Goal: Contribute content: Add original content to the website for others to see

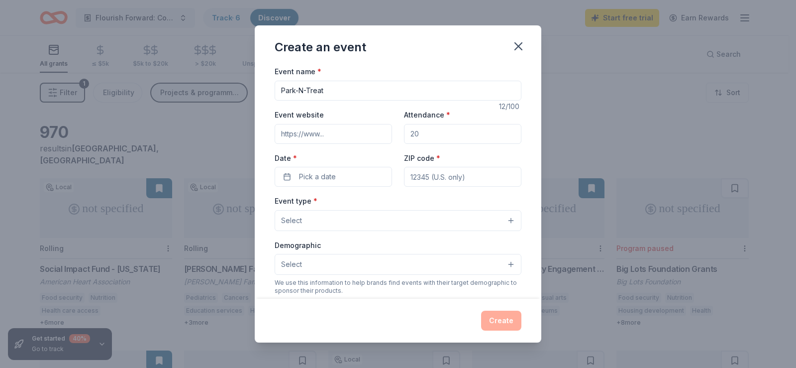
type input "Park-N-Treat"
click at [431, 131] on input "Attendance *" at bounding box center [462, 134] width 117 height 20
type input "60"
click at [336, 183] on button "Pick a date" at bounding box center [333, 177] width 117 height 20
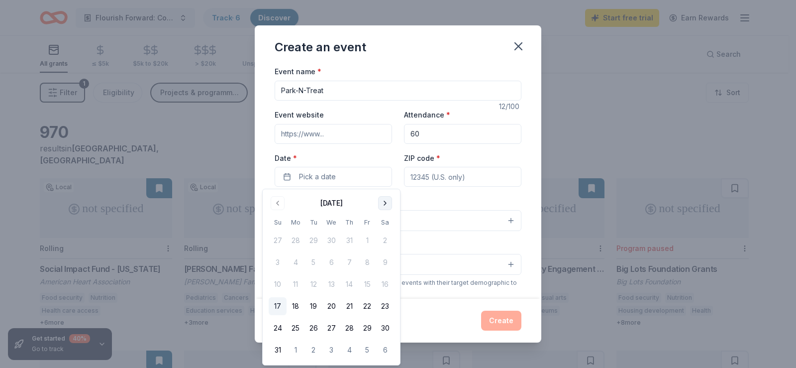
click at [387, 205] on button "Go to next month" at bounding box center [385, 203] width 14 height 14
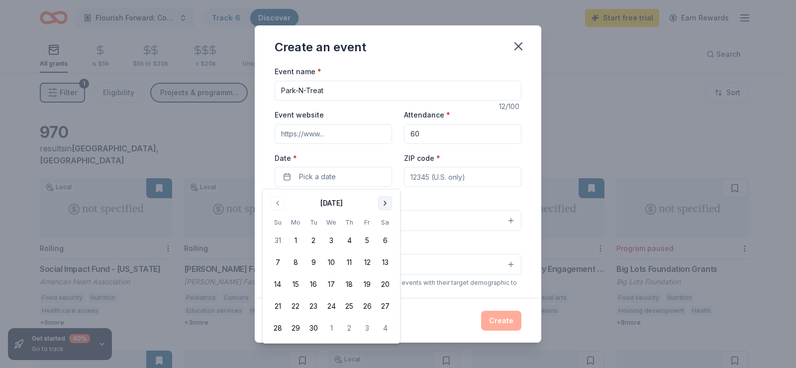
click at [387, 205] on button "Go to next month" at bounding box center [385, 203] width 14 height 14
click at [369, 322] on button "31" at bounding box center [367, 328] width 18 height 18
click at [488, 179] on input "ZIP code *" at bounding box center [462, 177] width 117 height 20
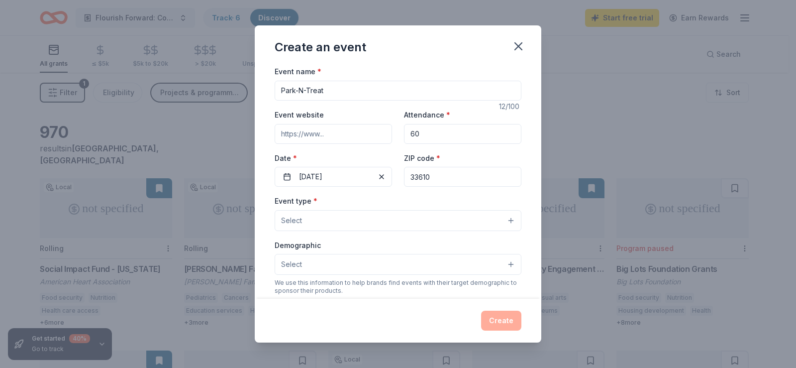
type input "33610"
click at [483, 215] on button "Select" at bounding box center [398, 220] width 247 height 21
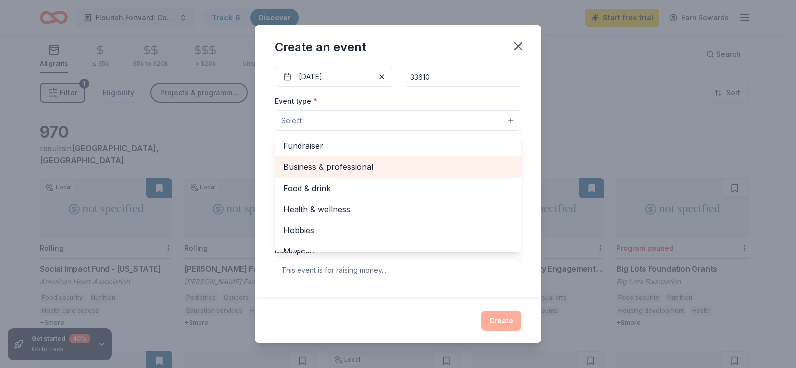
click at [411, 172] on span "Business & professional" at bounding box center [398, 166] width 230 height 13
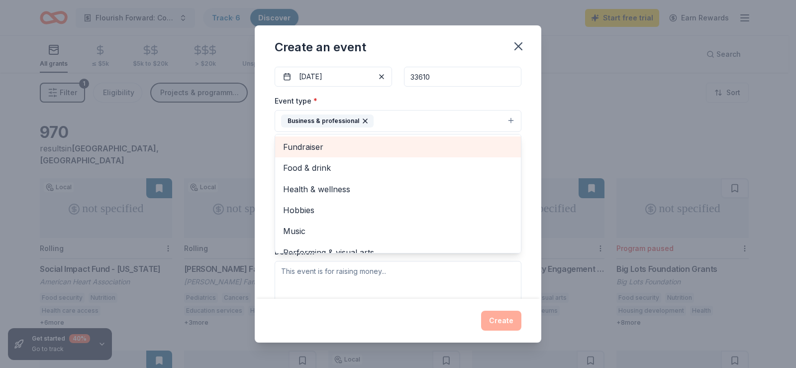
click at [409, 150] on span "Fundraiser" at bounding box center [398, 146] width 230 height 13
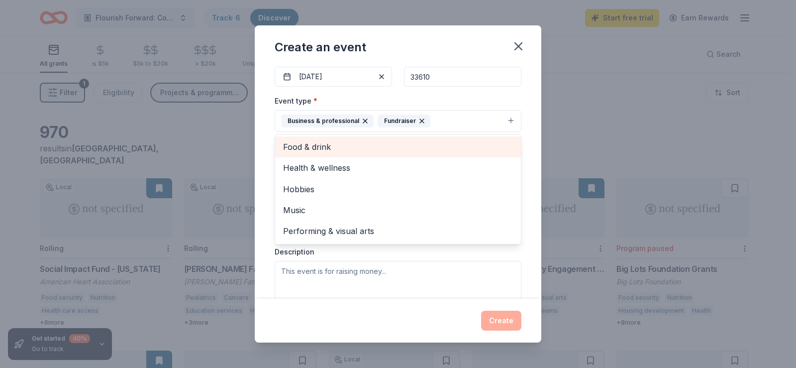
click at [408, 150] on span "Food & drink" at bounding box center [398, 146] width 230 height 13
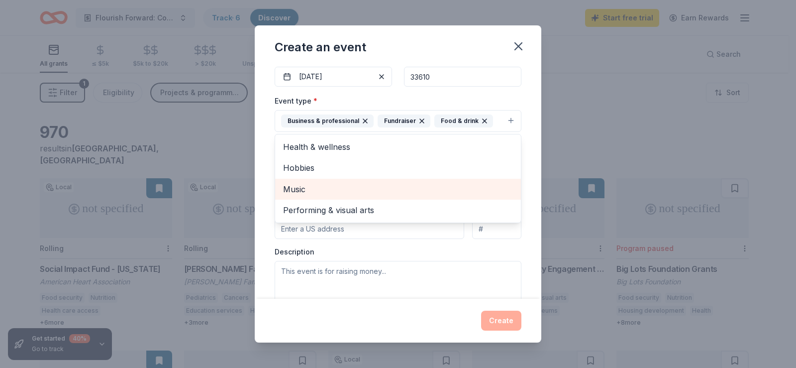
click at [363, 187] on span "Music" at bounding box center [398, 189] width 230 height 13
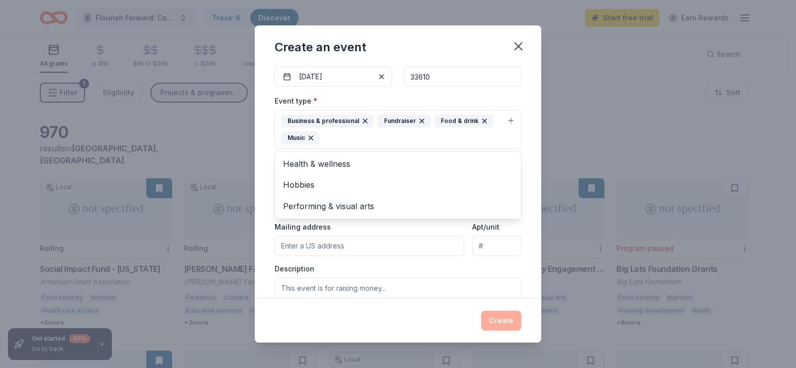
click at [259, 227] on div "Event name * Park-N-Treat 12 /100 Event website Attendance * 60 Date * [DATE] Z…" at bounding box center [398, 181] width 287 height 233
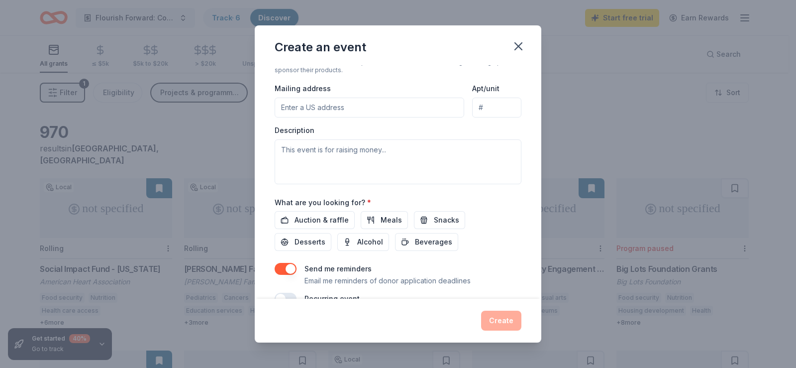
scroll to position [254, 0]
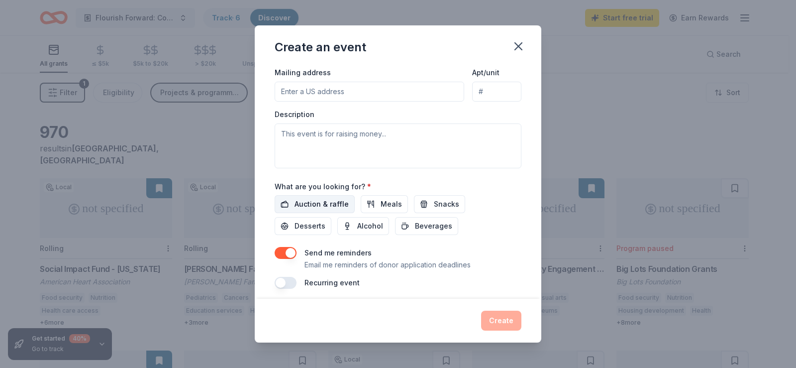
click at [334, 198] on button "Auction & raffle" at bounding box center [315, 204] width 80 height 18
click at [372, 203] on button "Meals" at bounding box center [384, 204] width 47 height 18
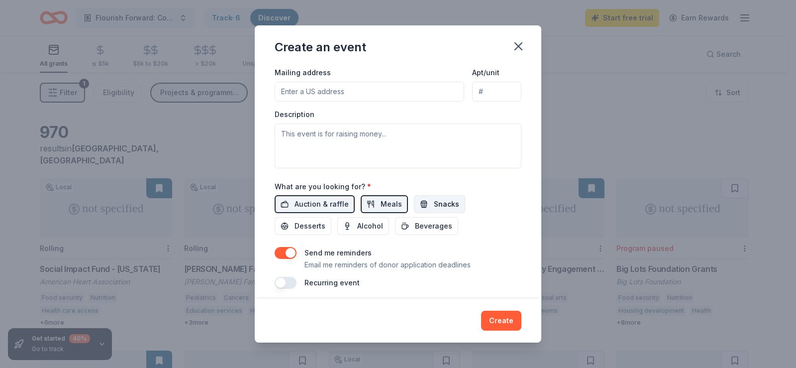
click at [434, 203] on span "Snacks" at bounding box center [446, 204] width 25 height 12
click at [326, 222] on button "Desserts" at bounding box center [303, 226] width 57 height 18
click at [405, 227] on button "Beverages" at bounding box center [426, 226] width 63 height 18
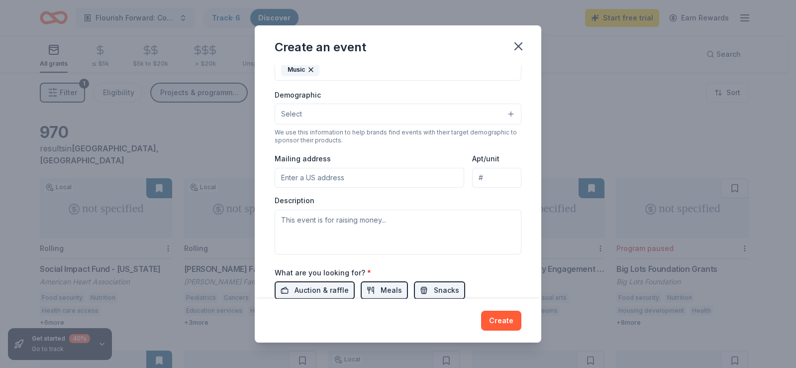
scroll to position [166, 0]
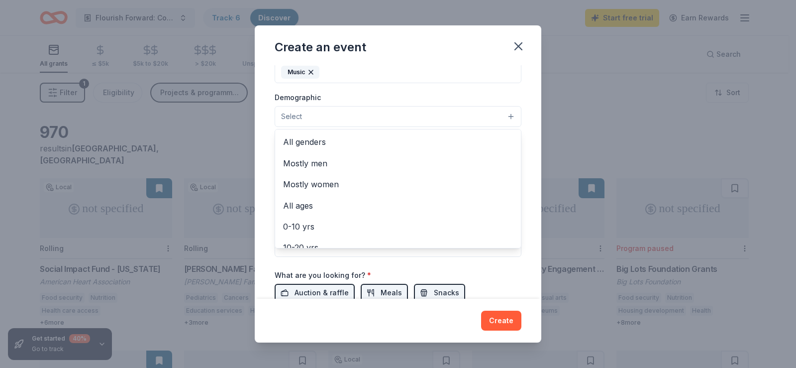
click at [504, 117] on button "Select" at bounding box center [398, 116] width 247 height 21
click at [476, 137] on span "All genders" at bounding box center [398, 141] width 230 height 13
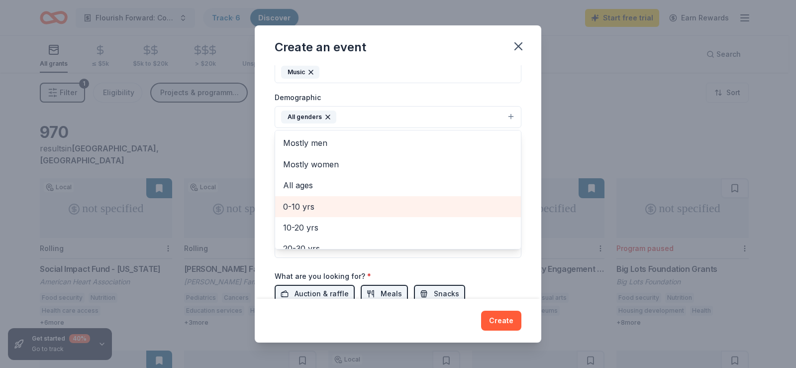
click at [415, 204] on span "0-10 yrs" at bounding box center [398, 206] width 230 height 13
click at [415, 205] on span "10-20 yrs" at bounding box center [398, 206] width 230 height 13
click at [415, 205] on span "20-30 yrs" at bounding box center [398, 206] width 230 height 13
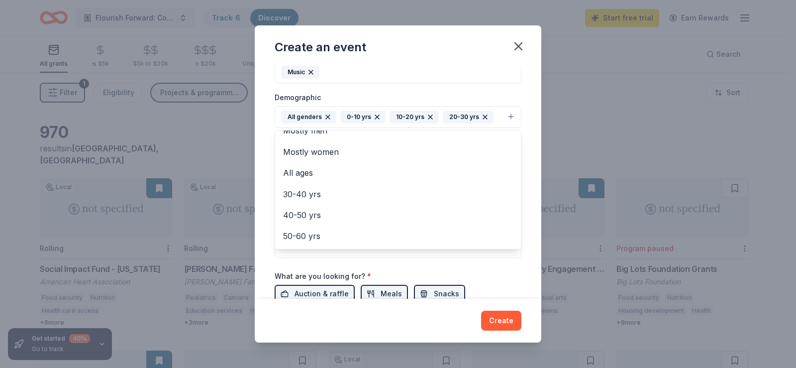
scroll to position [0, 0]
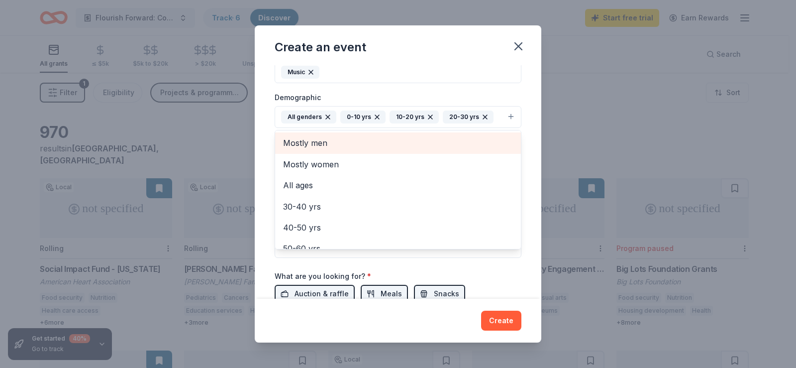
click at [485, 147] on span "Mostly men" at bounding box center [398, 142] width 230 height 13
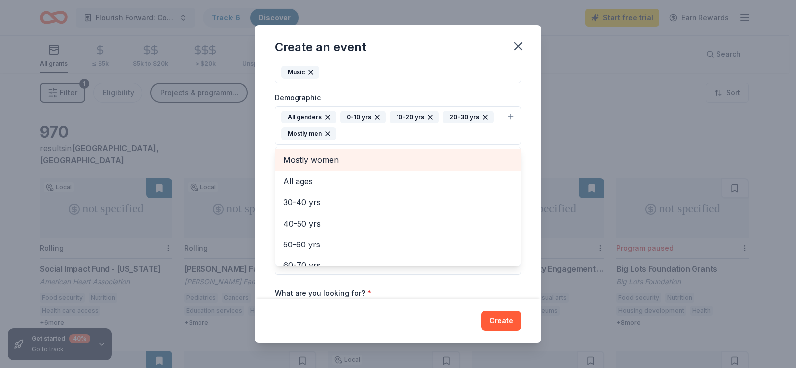
click at [472, 164] on span "Mostly women" at bounding box center [398, 159] width 230 height 13
click at [462, 164] on span "All ages" at bounding box center [398, 159] width 230 height 13
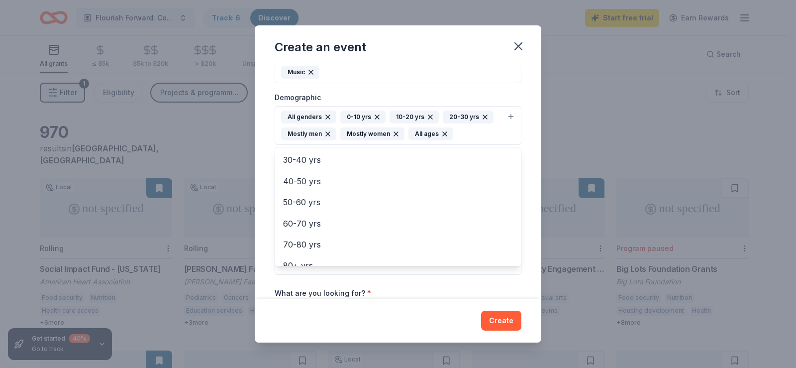
click at [522, 160] on div "Event name * Park-N-Treat 12 /100 Event website Attendance * 60 Date * [DATE] Z…" at bounding box center [398, 181] width 287 height 233
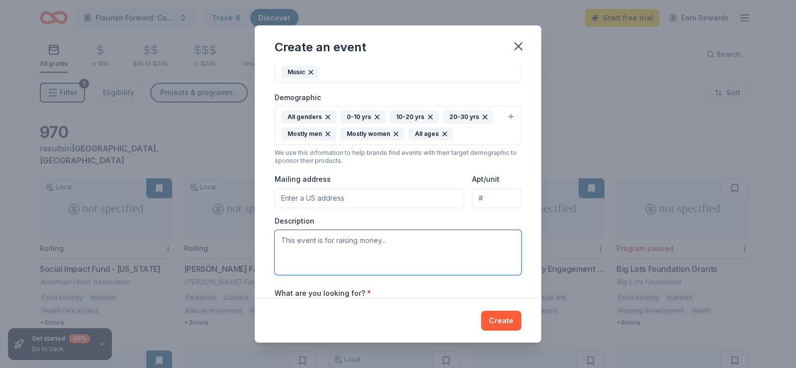
click at [340, 254] on textarea at bounding box center [398, 252] width 247 height 45
paste textarea "Lore-i-Dolor si amet cons adip e sed, doeius-temporin Utlaboree doloremagna — a…"
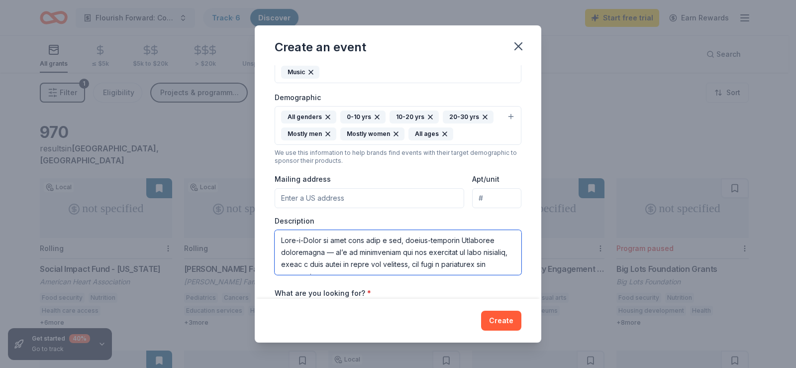
scroll to position [293, 0]
click at [313, 255] on textarea at bounding box center [398, 252] width 247 height 45
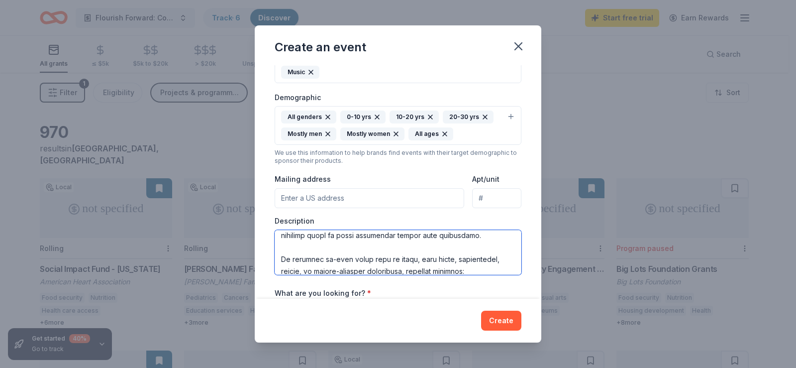
scroll to position [112, 0]
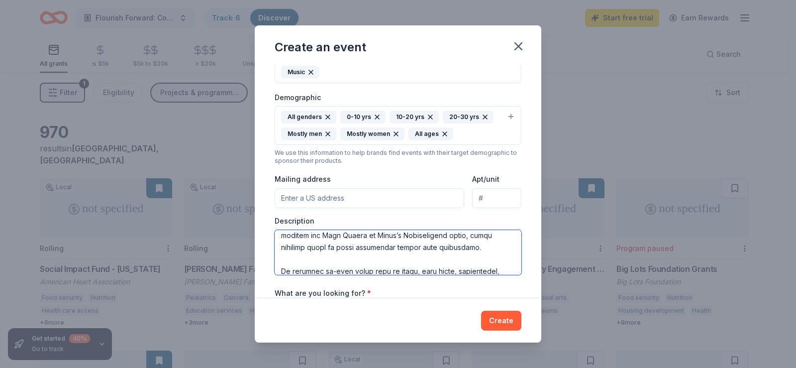
click at [442, 237] on textarea at bounding box center [398, 252] width 247 height 45
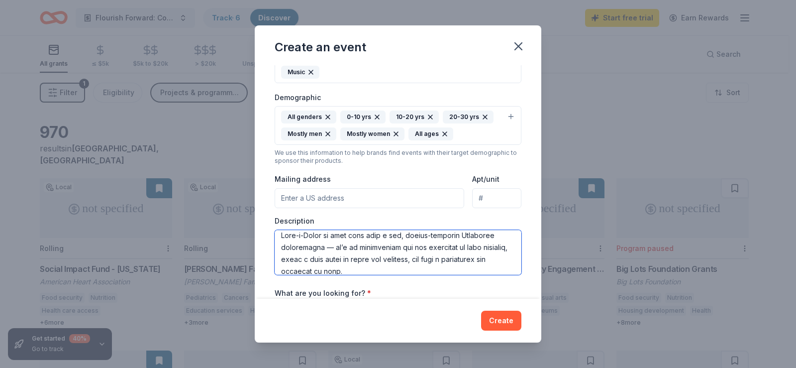
click at [329, 249] on textarea at bounding box center [398, 252] width 247 height 45
click at [390, 267] on textarea at bounding box center [398, 252] width 247 height 45
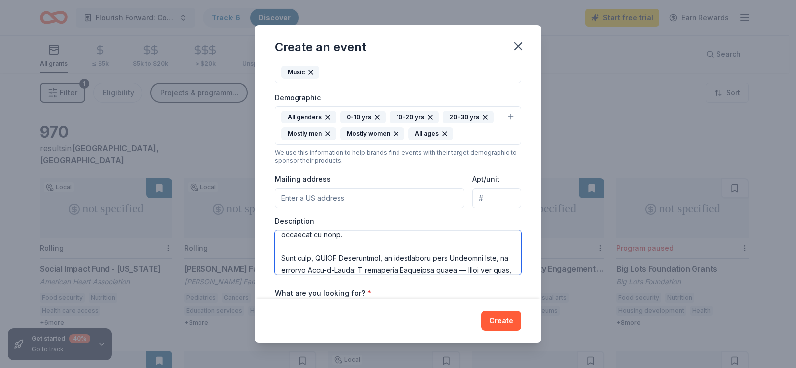
scroll to position [54, 0]
click at [462, 258] on textarea at bounding box center [398, 252] width 247 height 45
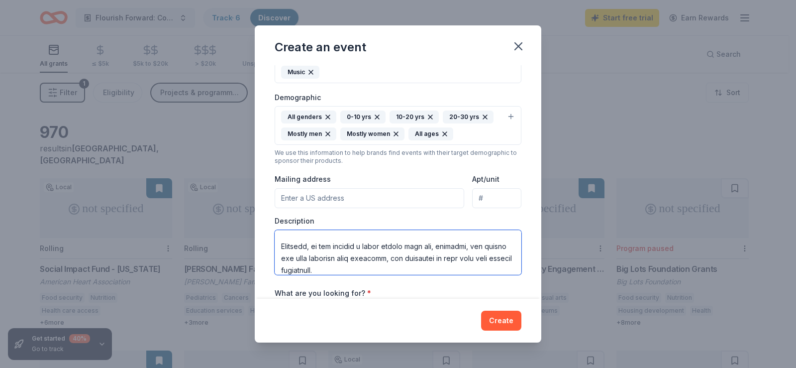
scroll to position [281, 0]
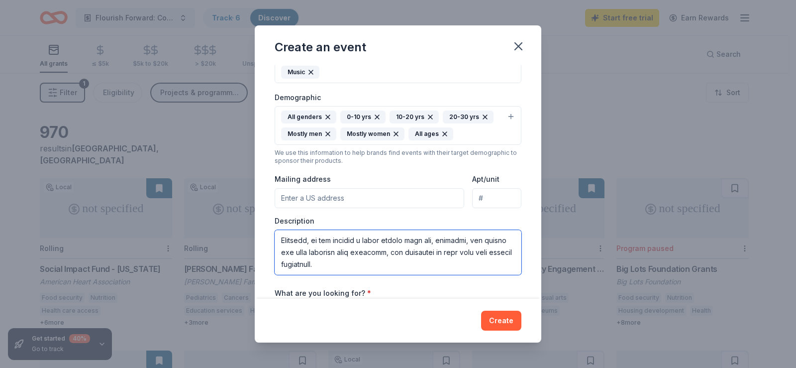
type textarea "Lore-i-Dolor si amet cons adip e sed, doeius-temporin Utlaboree doloremagna al’…"
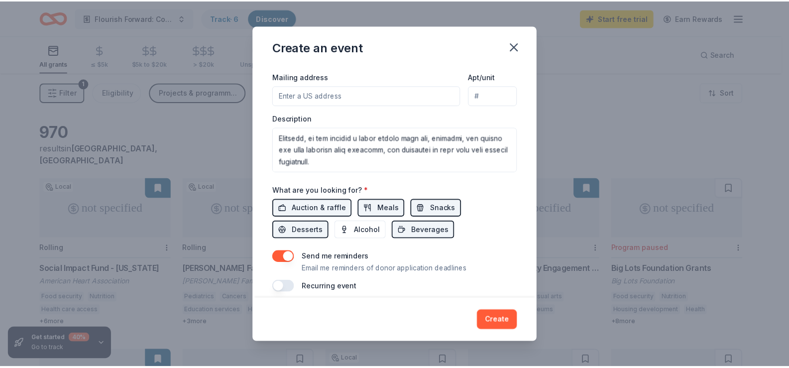
scroll to position [278, 0]
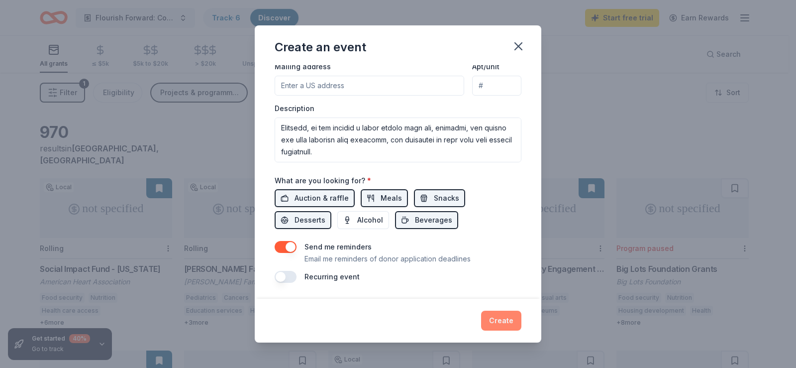
click at [511, 315] on button "Create" at bounding box center [501, 321] width 40 height 20
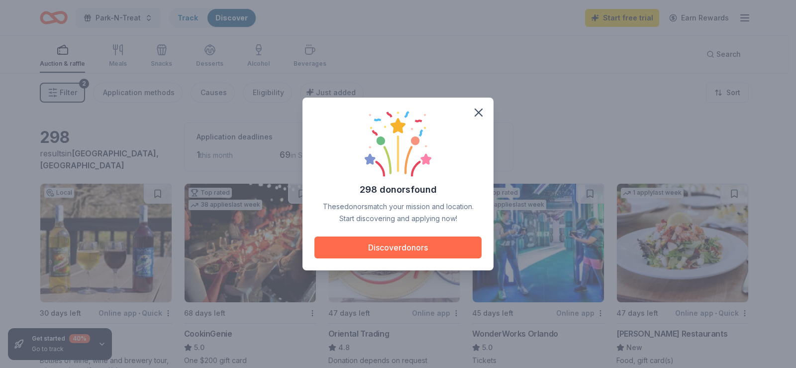
click at [436, 249] on button "Discover donors" at bounding box center [397, 247] width 167 height 22
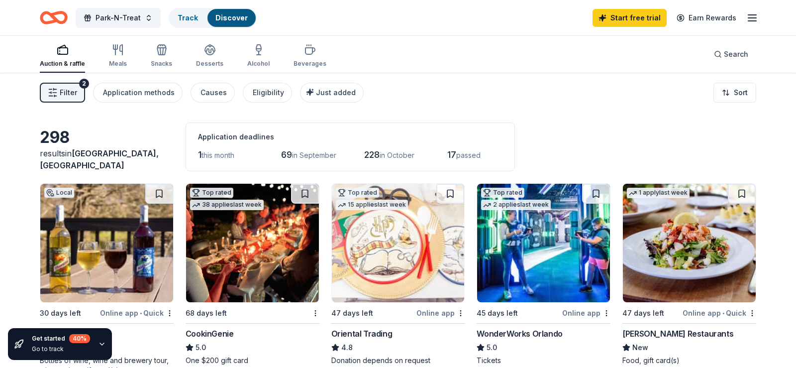
click at [436, 249] on button "Discover donors" at bounding box center [397, 244] width 159 height 21
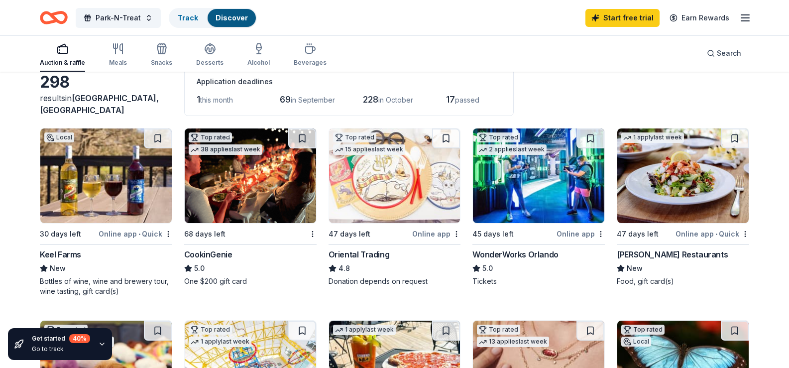
scroll to position [80, 0]
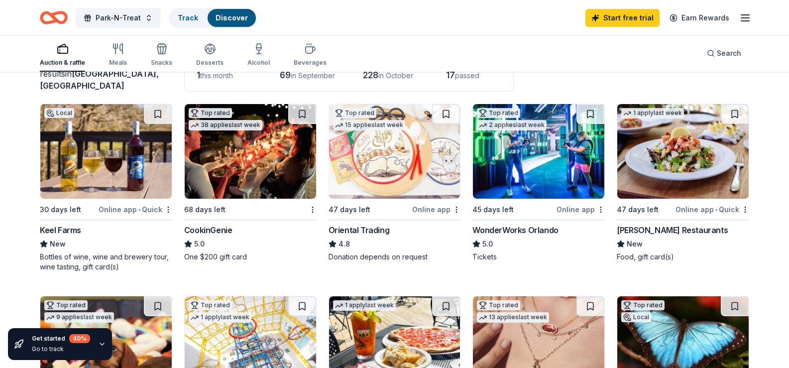
click at [255, 173] on img at bounding box center [250, 151] width 131 height 95
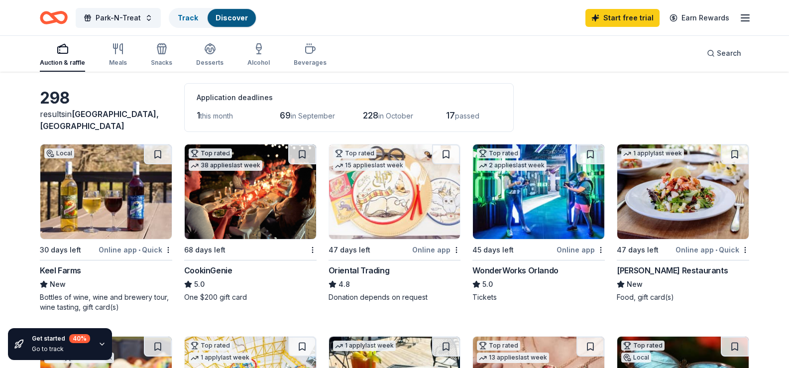
scroll to position [0, 0]
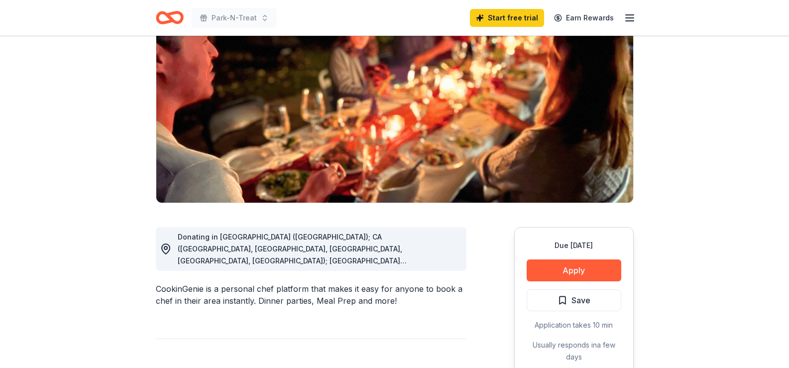
scroll to position [119, 0]
